Goal: Task Accomplishment & Management: Manage account settings

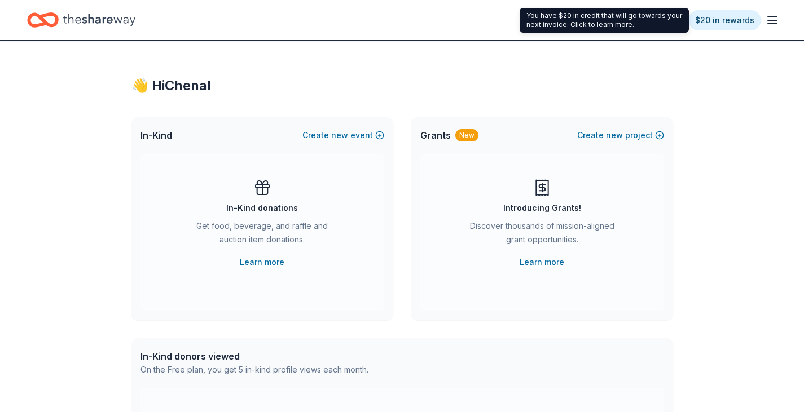
click at [770, 17] on icon "button" at bounding box center [773, 21] width 14 height 14
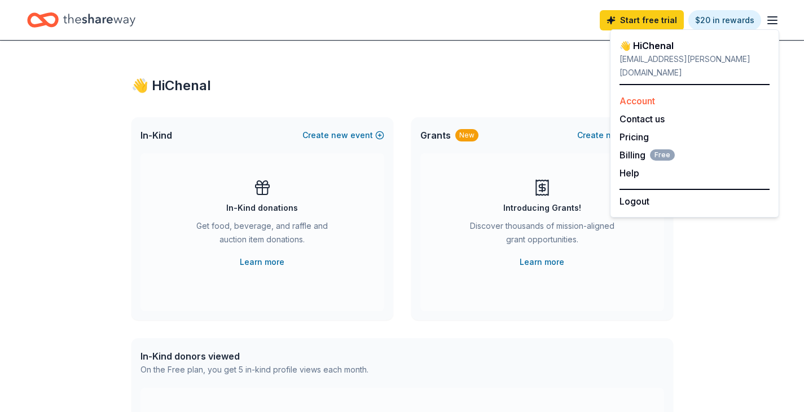
click at [642, 95] on link "Account" at bounding box center [638, 100] width 36 height 11
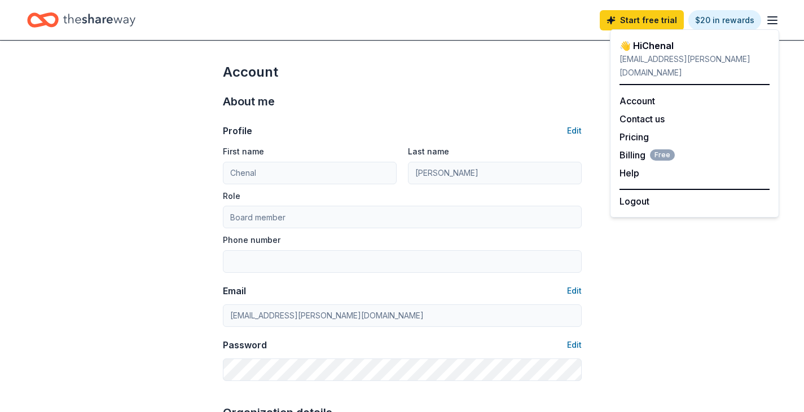
scroll to position [56, 0]
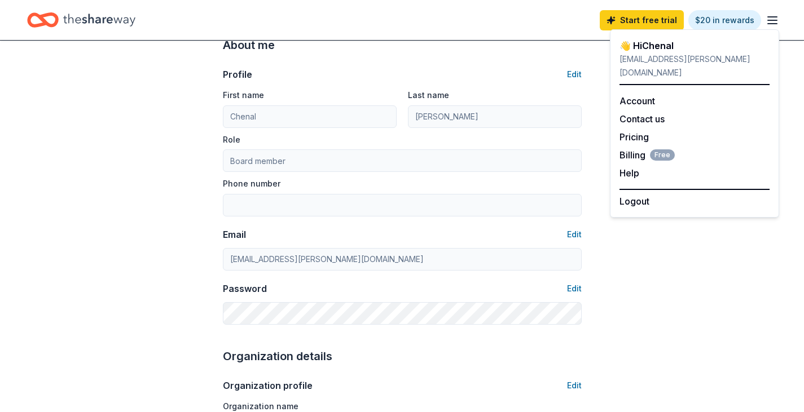
click at [242, 218] on div "Profile Edit First name [PERSON_NAME] Last name [PERSON_NAME] Role Board member…" at bounding box center [402, 189] width 359 height 271
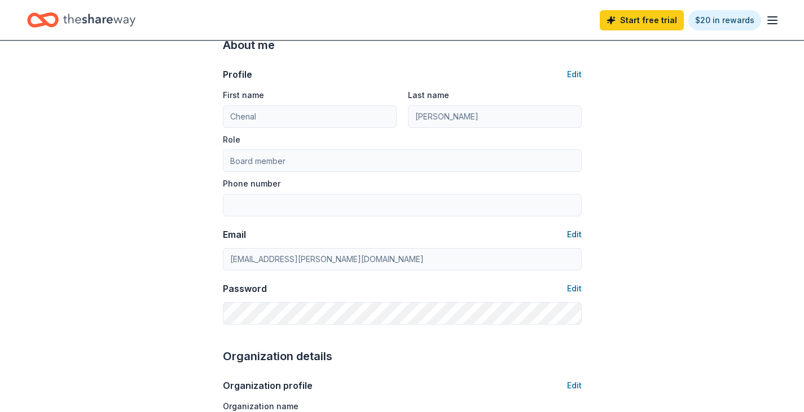
click at [574, 235] on button "Edit" at bounding box center [574, 235] width 15 height 14
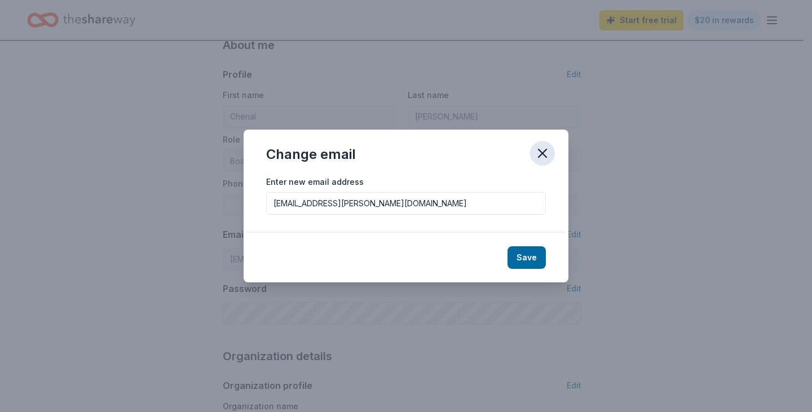
click at [542, 150] on icon "button" at bounding box center [543, 154] width 16 height 16
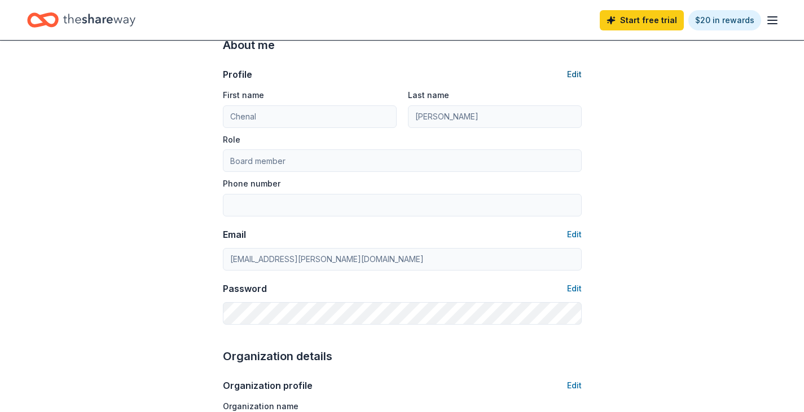
click at [578, 76] on button "Edit" at bounding box center [574, 75] width 15 height 14
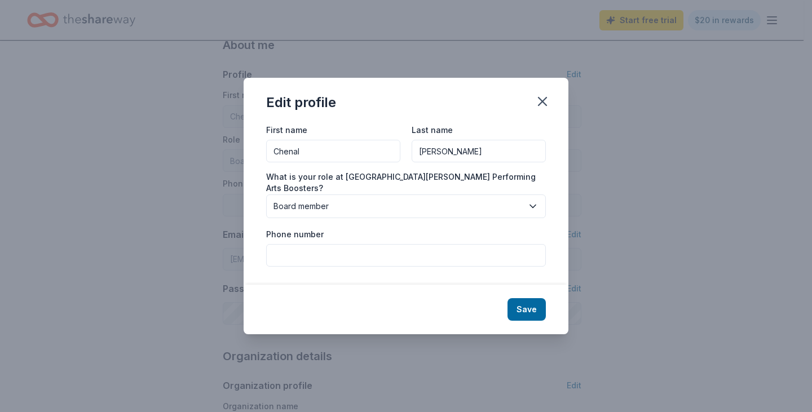
click at [402, 248] on input "Phone number" at bounding box center [406, 255] width 280 height 23
type input "8"
type input "[PHONE_NUMBER] 6607"
click at [525, 305] on button "Save" at bounding box center [527, 309] width 38 height 23
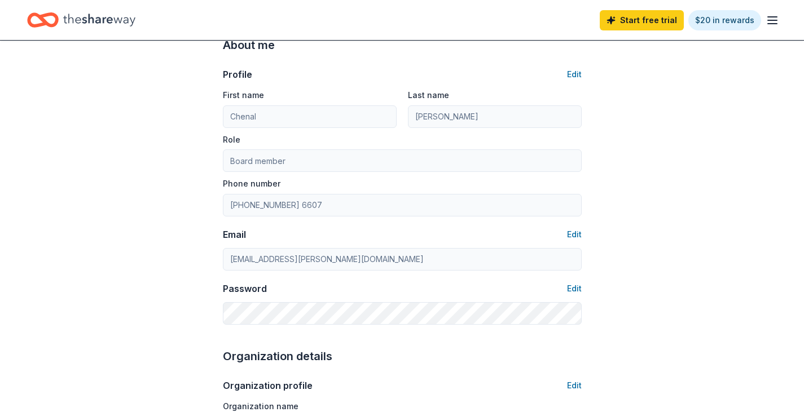
type input "[PHONE_NUMBER] 6607"
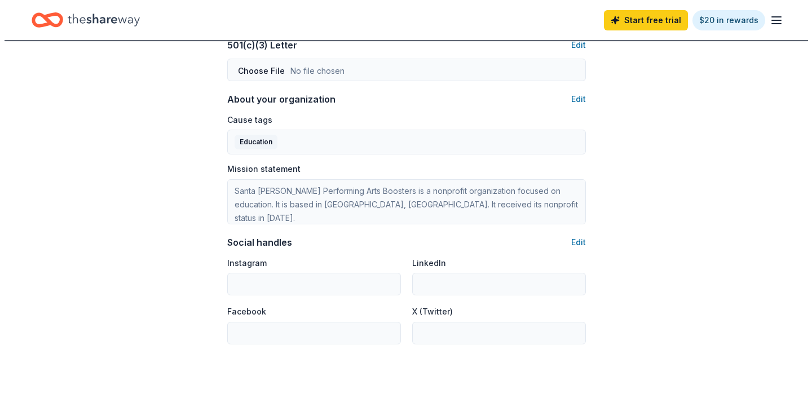
scroll to position [677, 0]
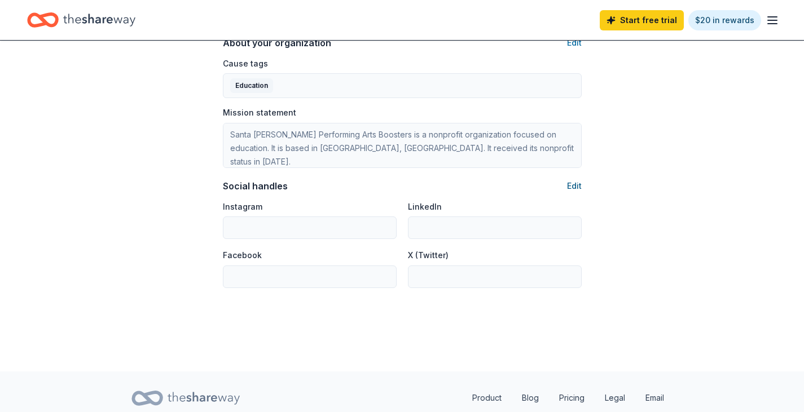
click at [574, 184] on button "Edit" at bounding box center [574, 186] width 15 height 14
